Goal: Task Accomplishment & Management: Use online tool/utility

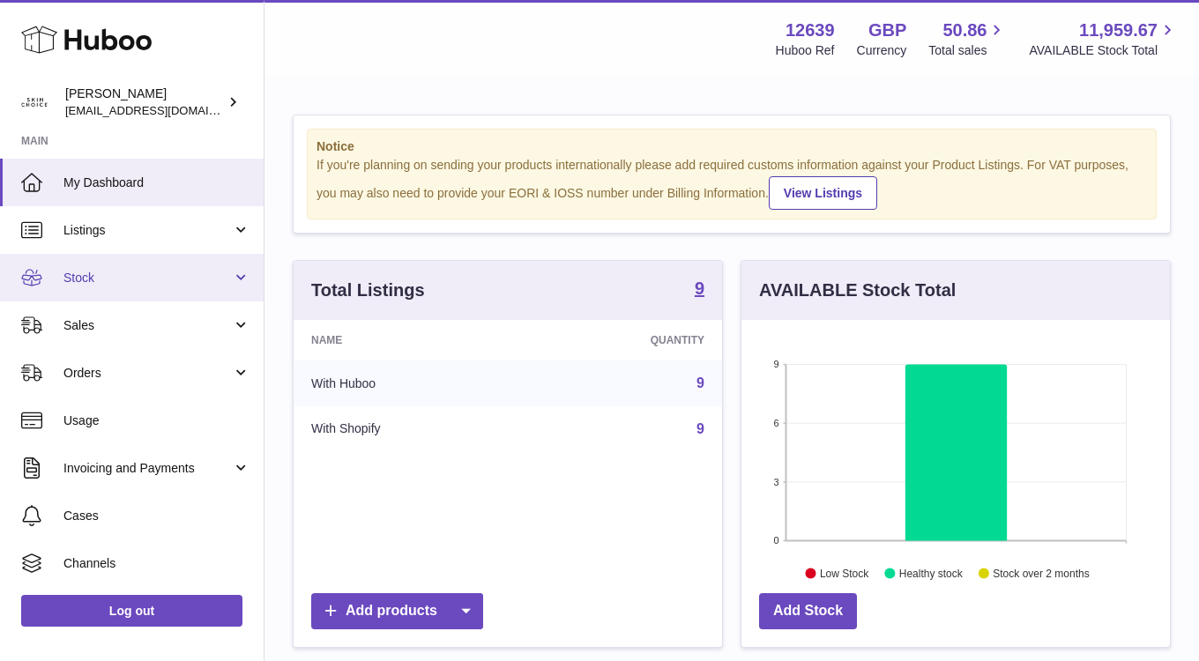
scroll to position [275, 429]
click at [184, 280] on span "Stock" at bounding box center [147, 278] width 168 height 17
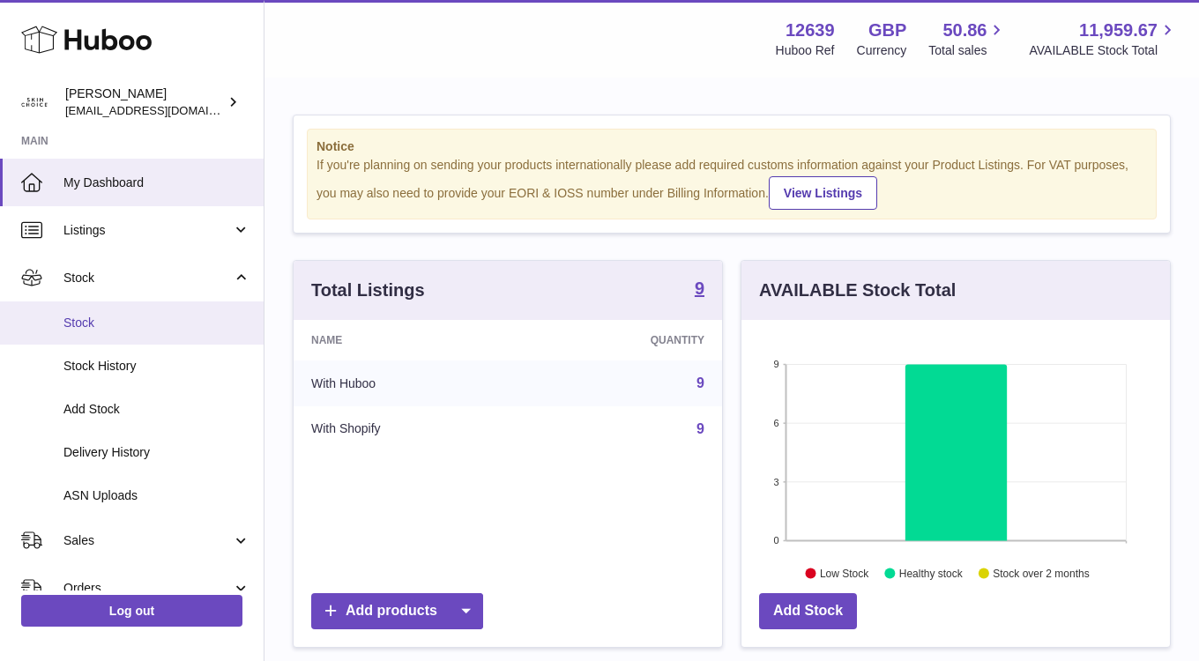
click at [168, 327] on span "Stock" at bounding box center [156, 323] width 187 height 17
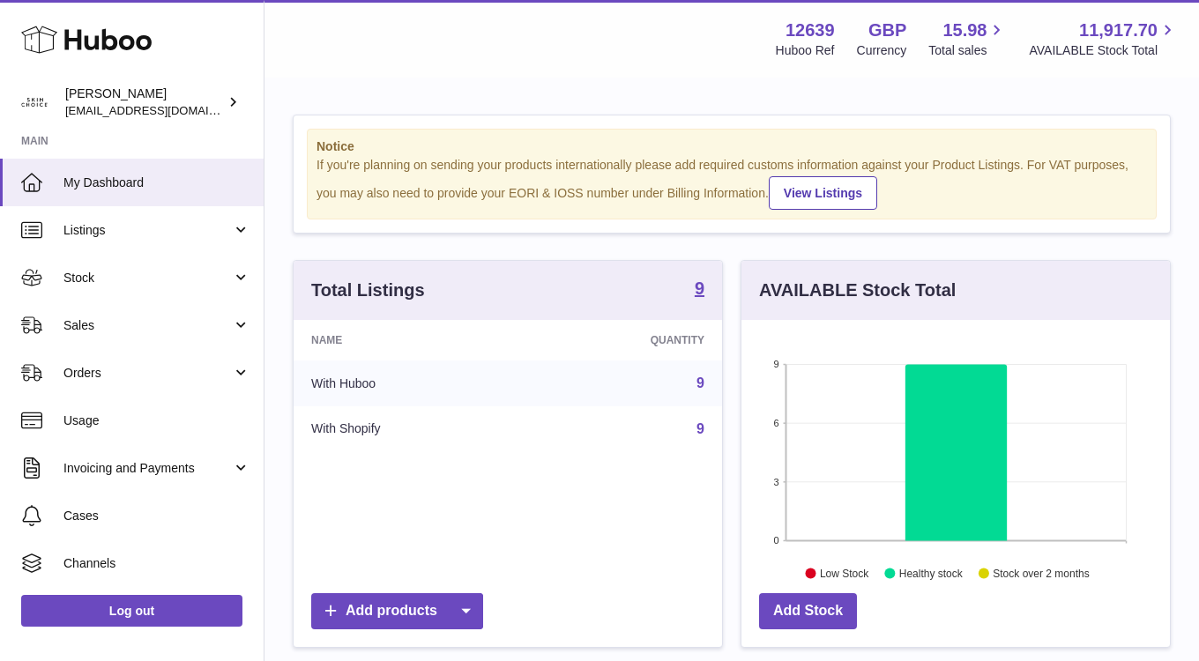
scroll to position [275, 429]
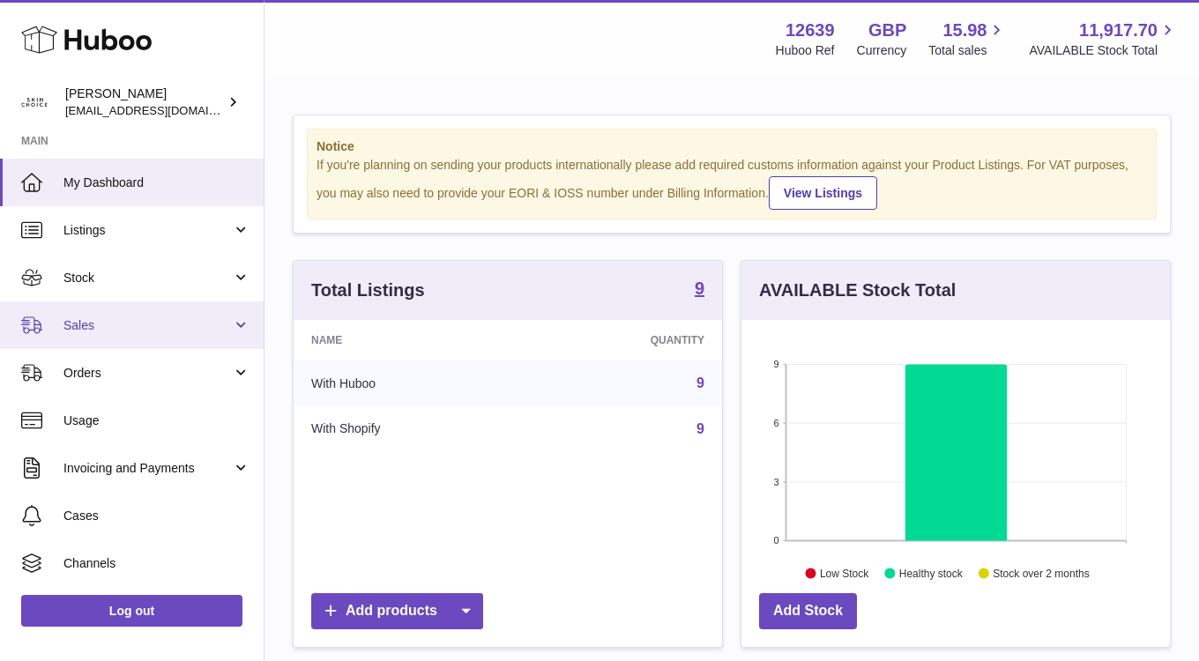
click at [211, 316] on link "Sales" at bounding box center [132, 326] width 264 height 48
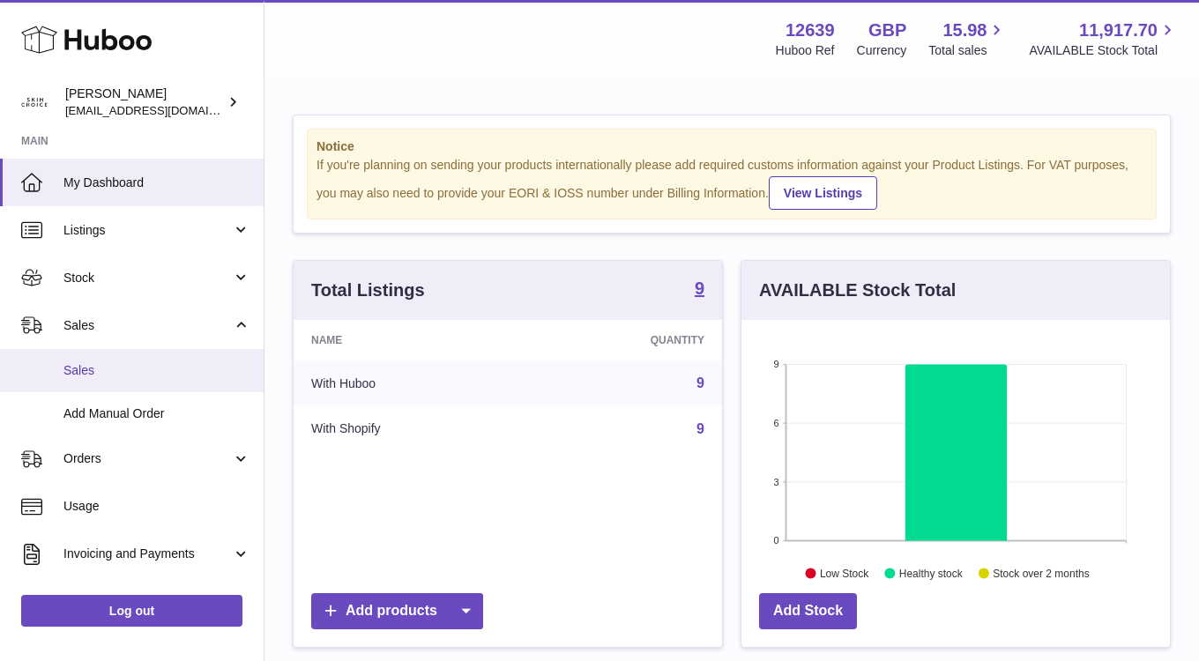
click at [184, 369] on span "Sales" at bounding box center [156, 370] width 187 height 17
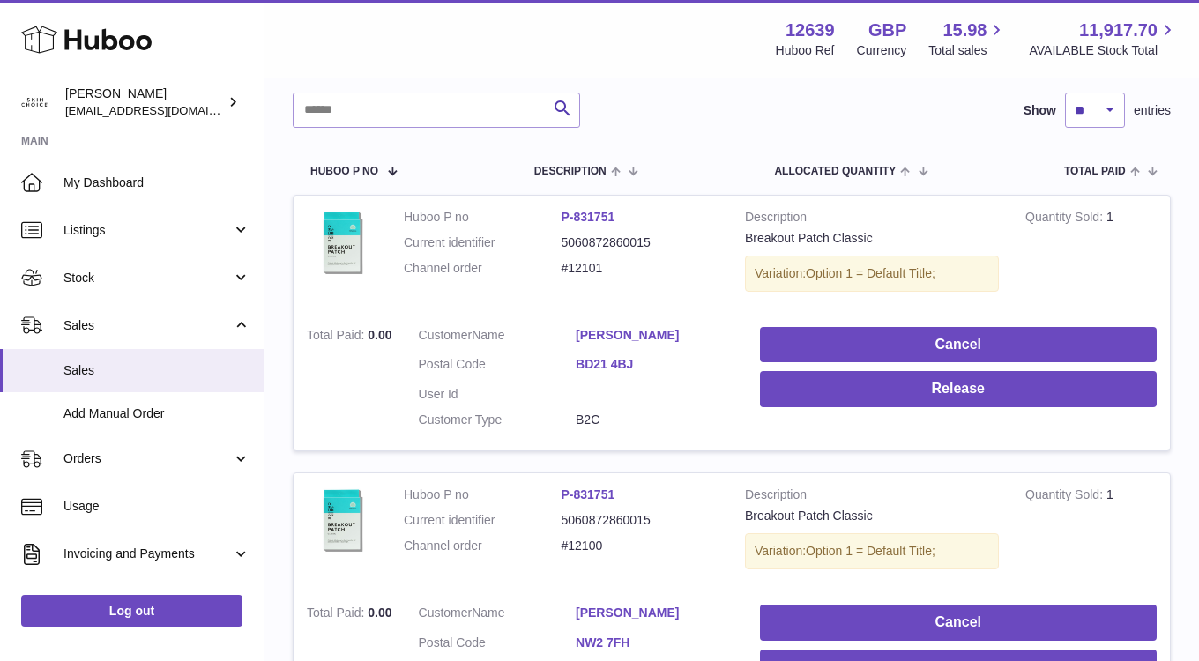
scroll to position [183, 0]
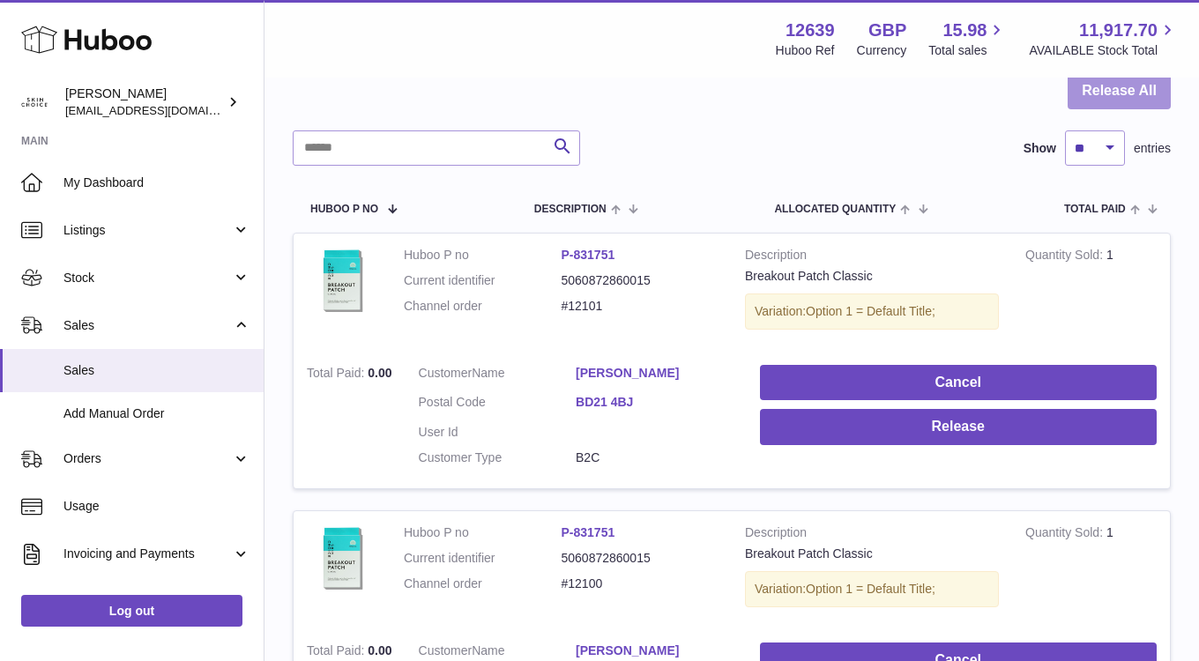
click at [1125, 98] on button "Release All" at bounding box center [1119, 91] width 103 height 36
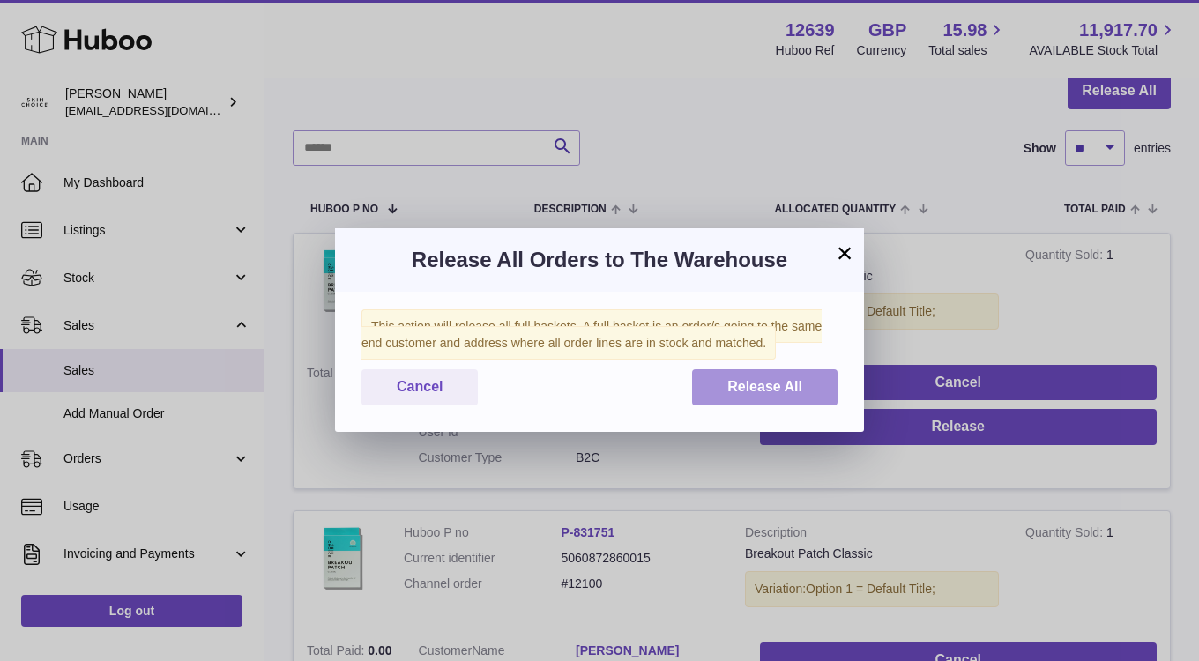
click at [779, 379] on span "Release All" at bounding box center [765, 386] width 75 height 15
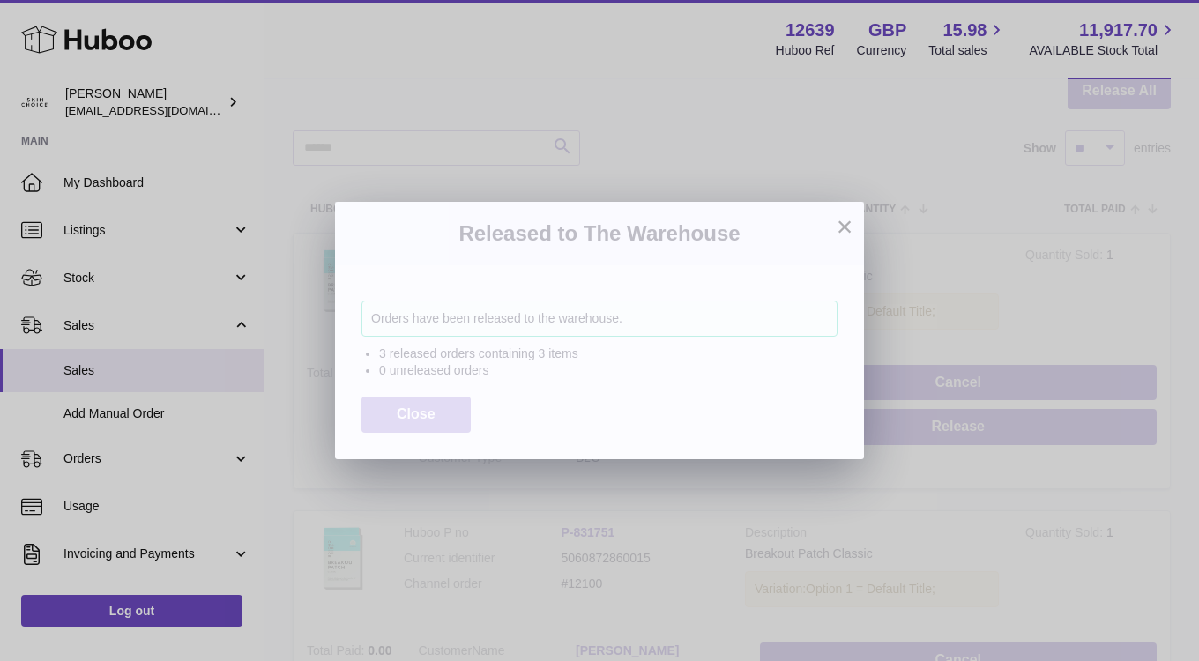
click at [422, 403] on button "Close" at bounding box center [416, 415] width 109 height 36
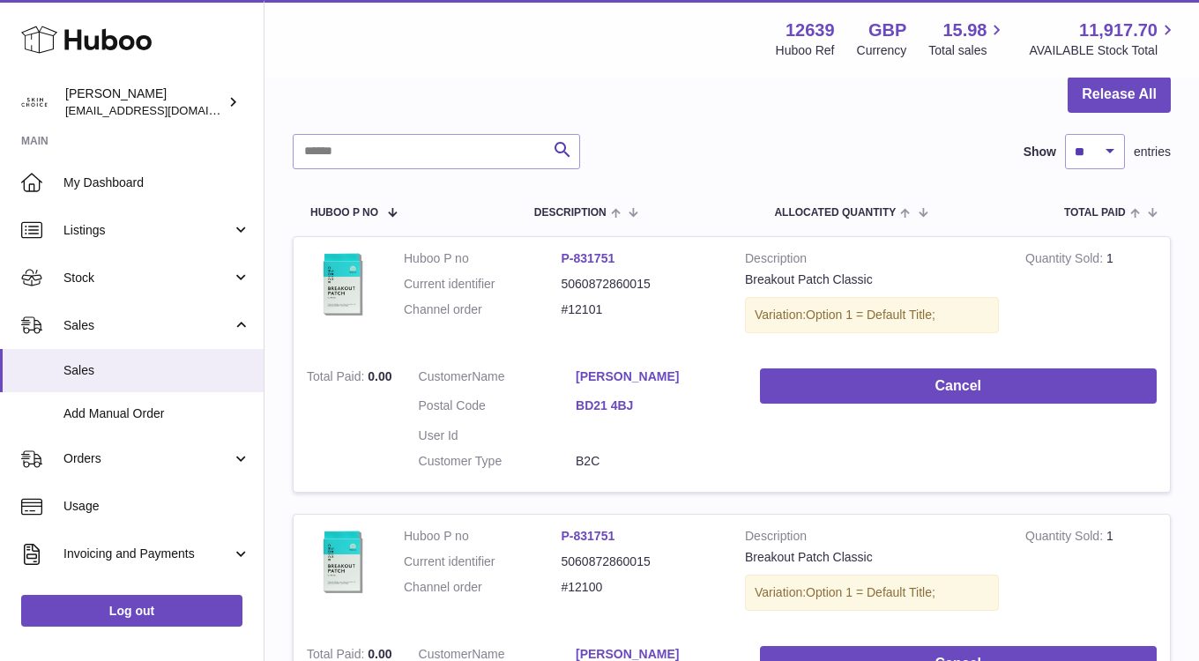
scroll to position [0, 0]
